Goal: Transaction & Acquisition: Purchase product/service

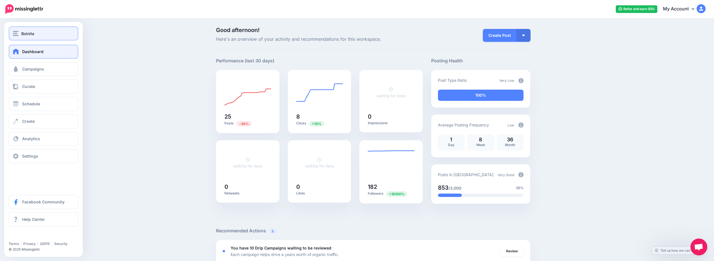
click at [43, 30] on button "Boinita" at bounding box center [44, 33] width 70 height 14
click at [53, 33] on div "Boinita" at bounding box center [43, 33] width 61 height 6
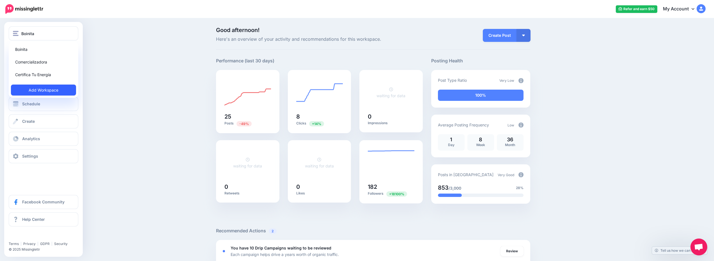
click at [54, 86] on link "Add Workspace" at bounding box center [43, 89] width 65 height 11
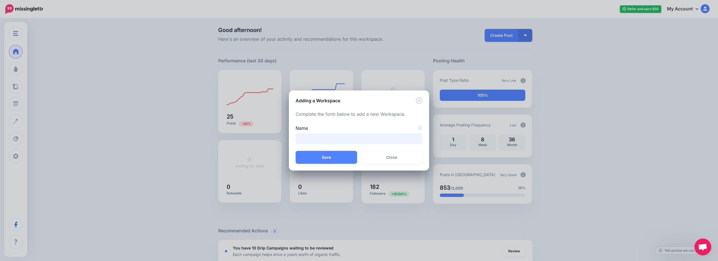
click at [347, 138] on input "Name" at bounding box center [359, 138] width 127 height 11
type input "**********"
click at [327, 154] on button "Save" at bounding box center [326, 157] width 61 height 13
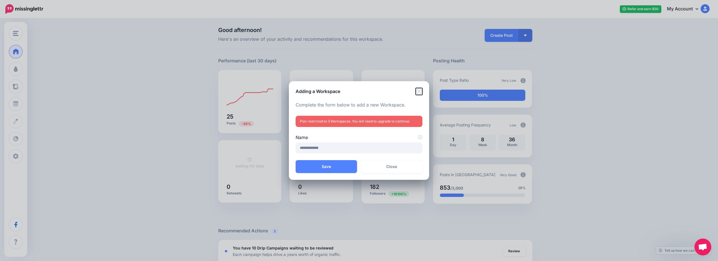
click at [418, 88] on icon "Close" at bounding box center [419, 91] width 6 height 6
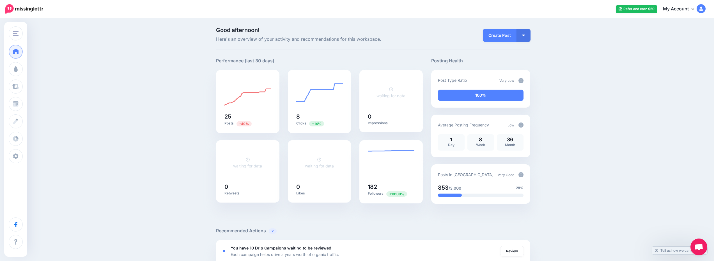
click at [689, 8] on link "My Account" at bounding box center [681, 9] width 48 height 14
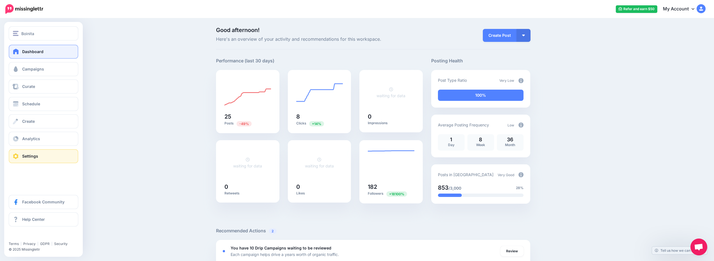
click at [42, 155] on link "Settings" at bounding box center [44, 156] width 70 height 14
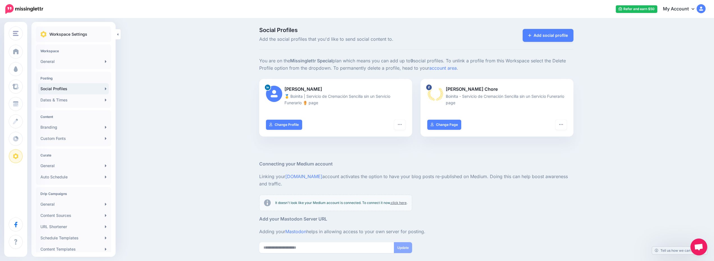
click at [687, 10] on link "My Account" at bounding box center [681, 9] width 48 height 14
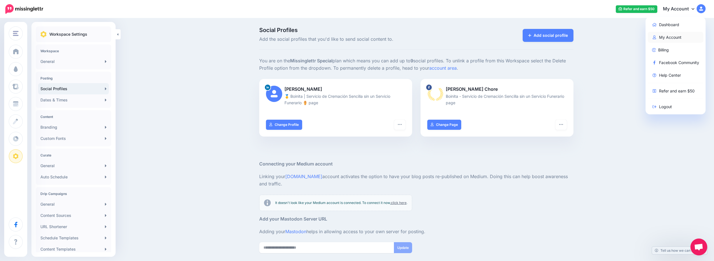
click at [682, 38] on link "My Account" at bounding box center [676, 37] width 56 height 11
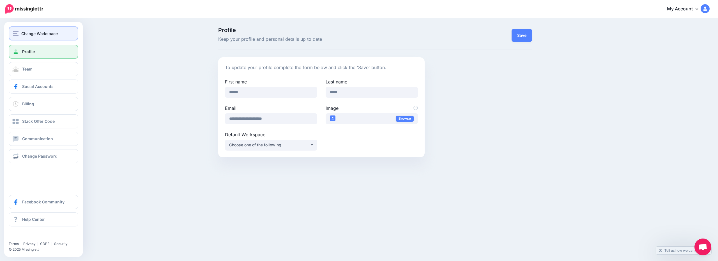
click at [41, 38] on button "Change Workspace" at bounding box center [44, 33] width 70 height 14
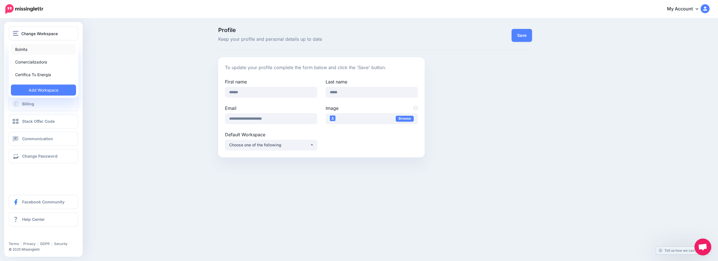
click at [43, 45] on link "Boinita" at bounding box center [43, 49] width 65 height 11
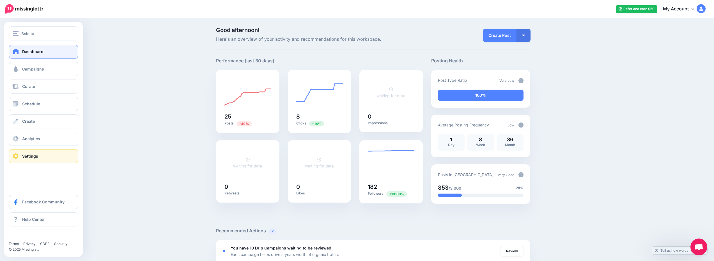
click at [54, 154] on link "Settings" at bounding box center [44, 156] width 70 height 14
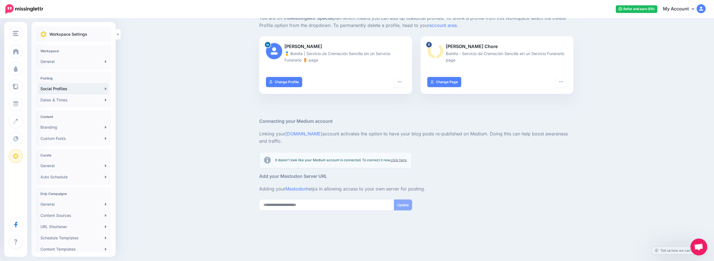
click at [702, 12] on link "My Account" at bounding box center [681, 9] width 48 height 14
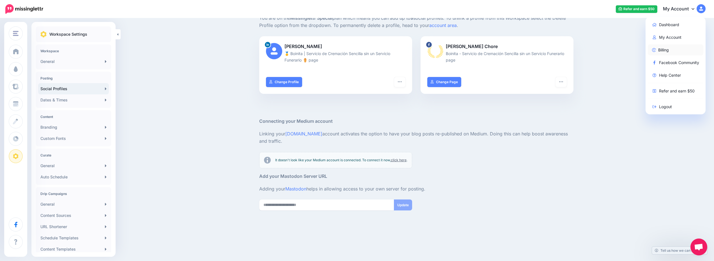
click at [675, 50] on link "Billing" at bounding box center [676, 49] width 56 height 11
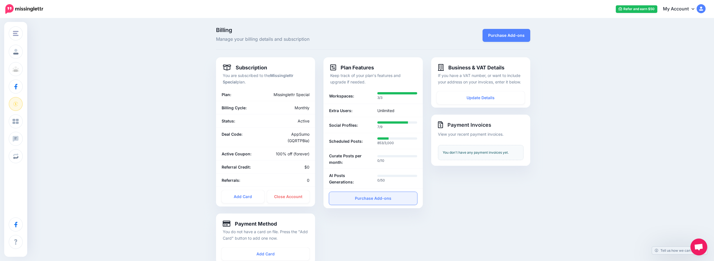
click at [384, 201] on link "Purchase Add-ons" at bounding box center [373, 198] width 88 height 13
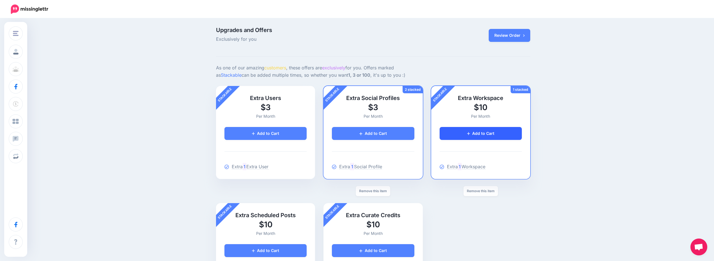
click at [496, 128] on link "Add to Cart" at bounding box center [480, 133] width 82 height 13
click at [481, 194] on link "Remove this item" at bounding box center [480, 191] width 34 height 10
click at [486, 134] on link "Add to Cart" at bounding box center [480, 133] width 82 height 13
click at [512, 34] on link "Review Order" at bounding box center [510, 35] width 42 height 13
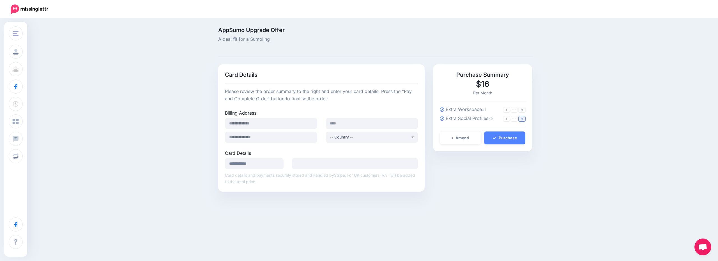
click at [521, 118] on icon at bounding box center [522, 119] width 2 height 2
